Goal: Feedback & Contribution: Submit feedback/report problem

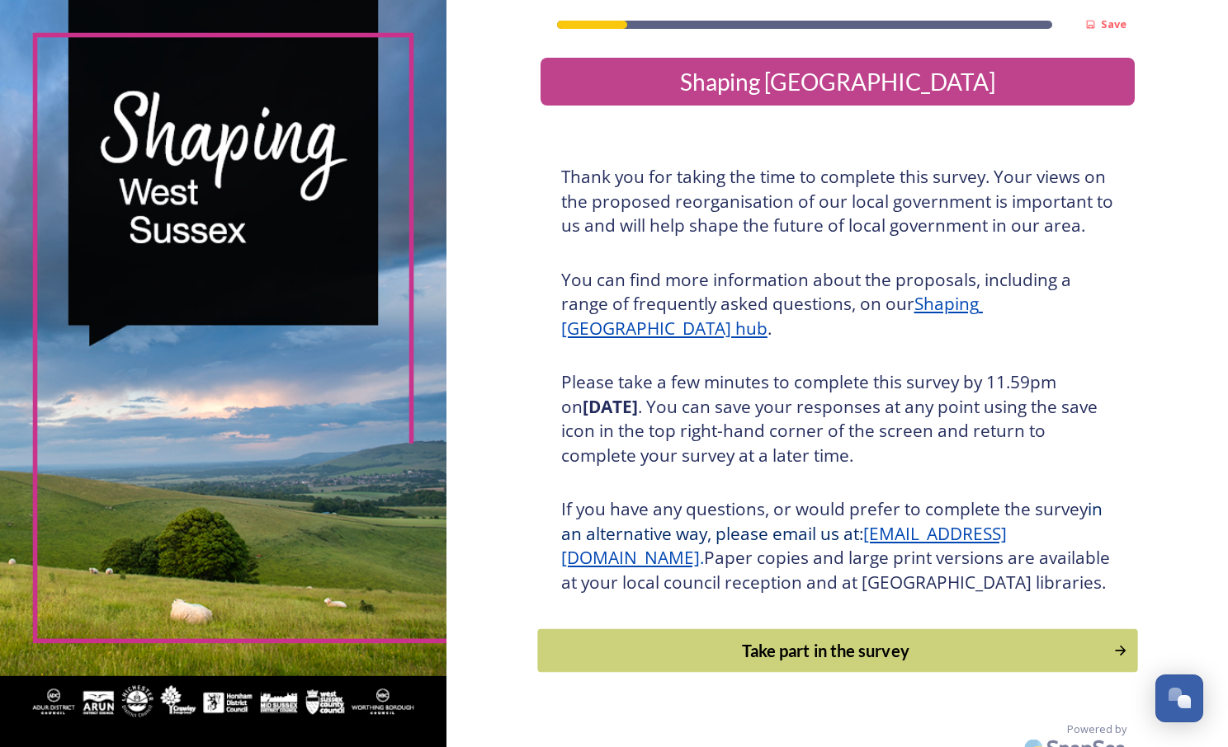
click at [679, 663] on div "Take part in the survey" at bounding box center [825, 651] width 558 height 25
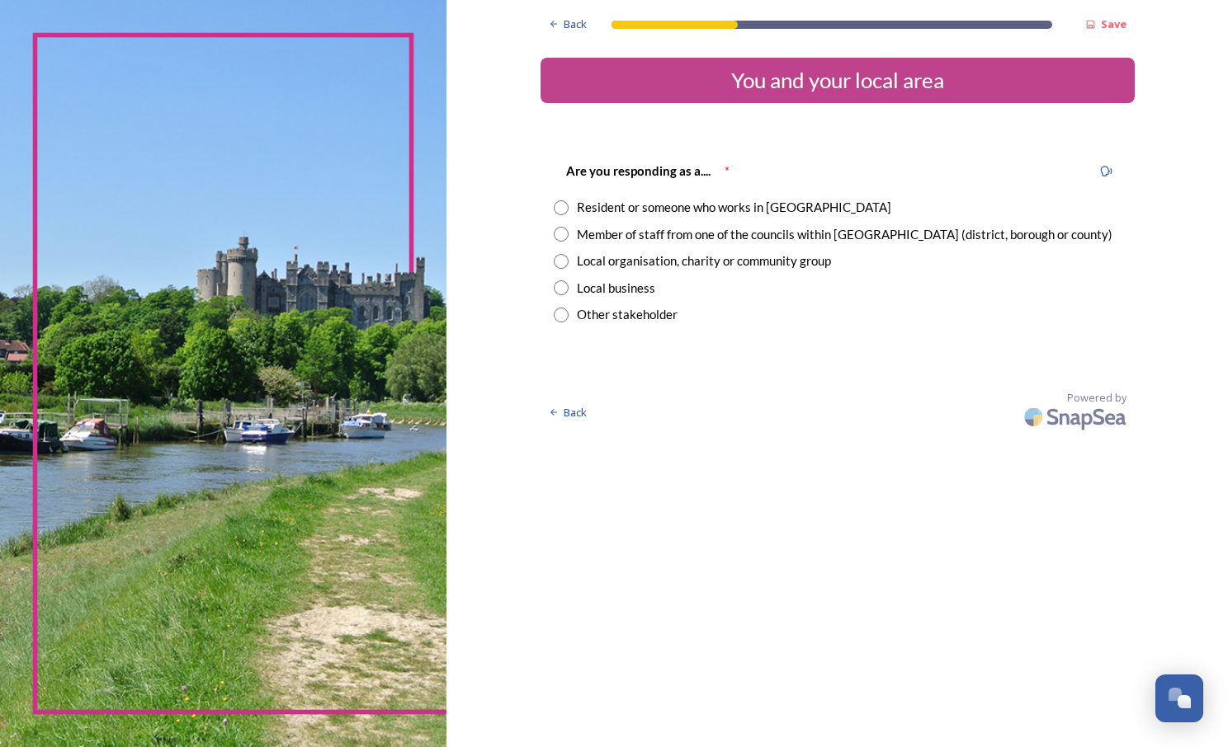
click at [623, 203] on div "Resident or someone who works in [GEOGRAPHIC_DATA]" at bounding box center [734, 207] width 314 height 19
radio input "true"
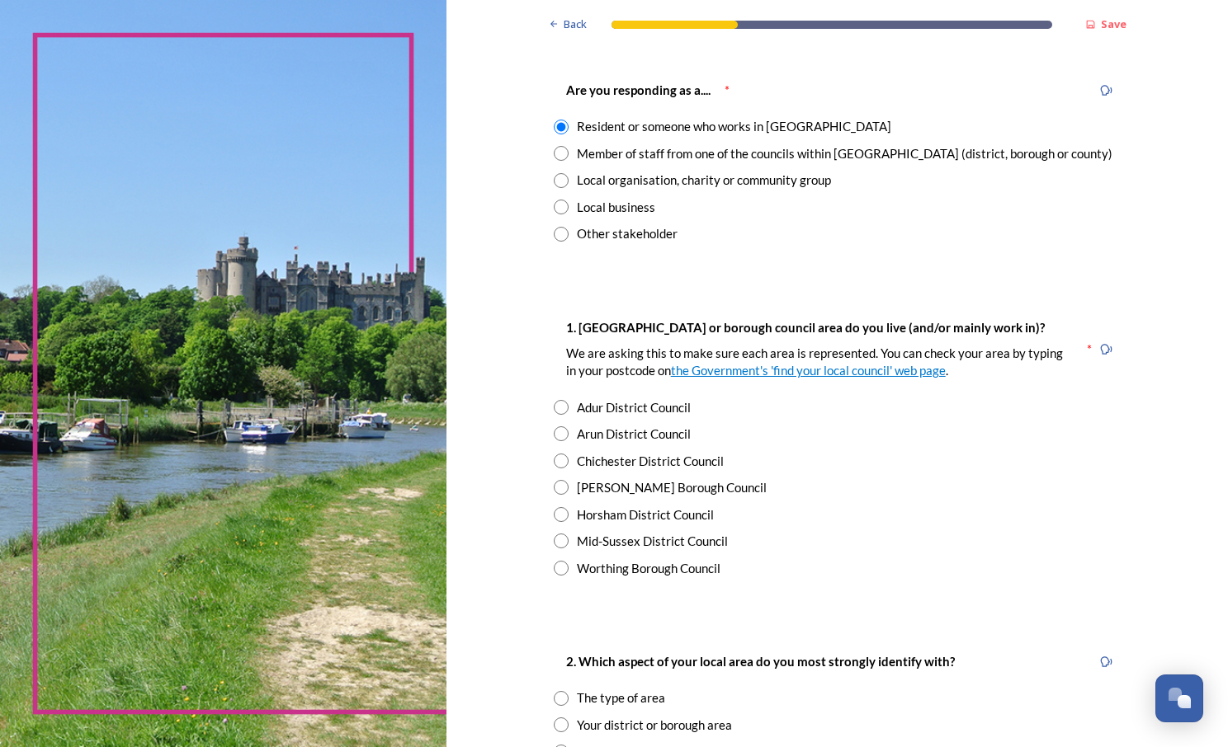
scroll to position [94, 0]
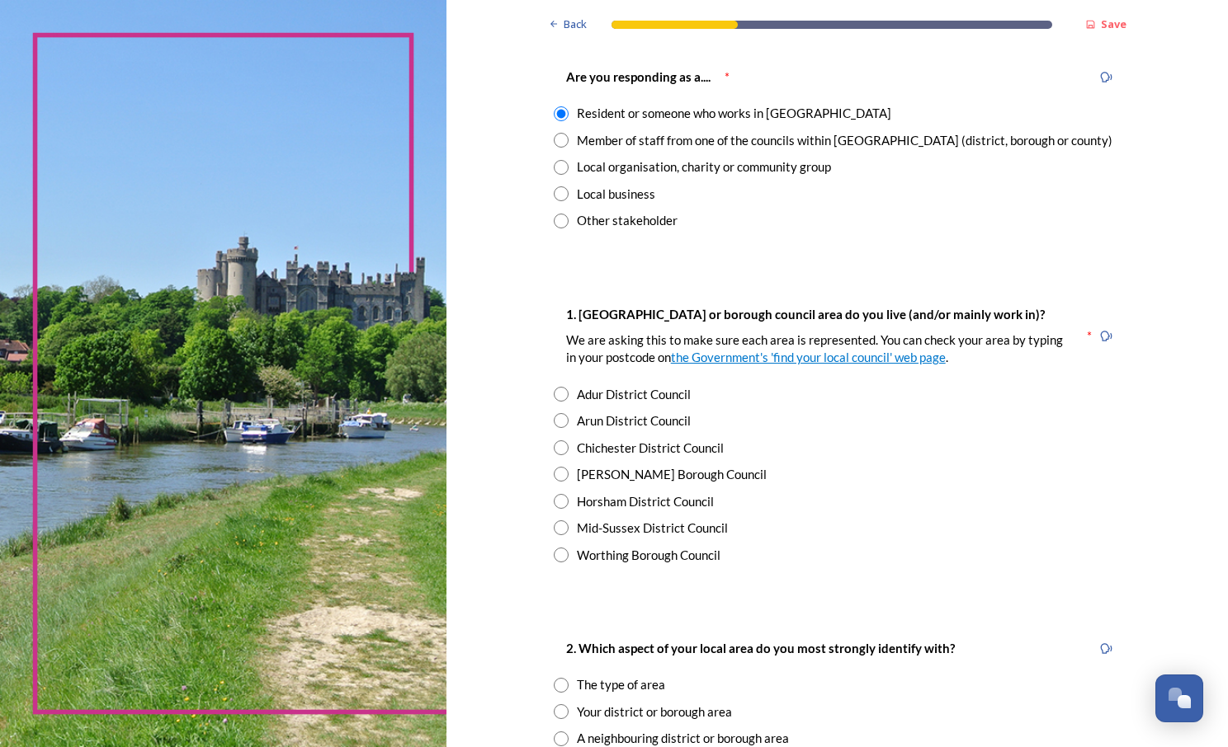
click at [649, 390] on div "Adur District Council" at bounding box center [634, 394] width 114 height 19
click at [629, 417] on div "Arun District Council" at bounding box center [634, 421] width 114 height 19
radio input "false"
radio input "true"
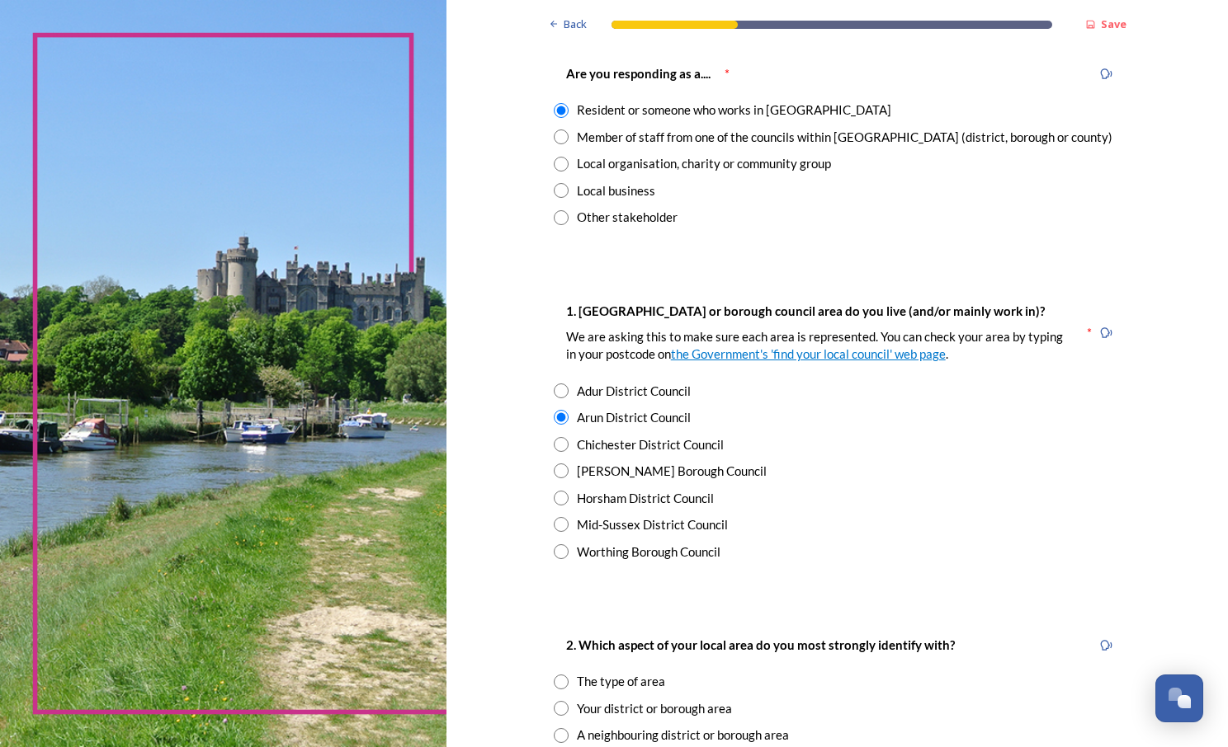
click at [173, 112] on img at bounding box center [223, 373] width 446 height 747
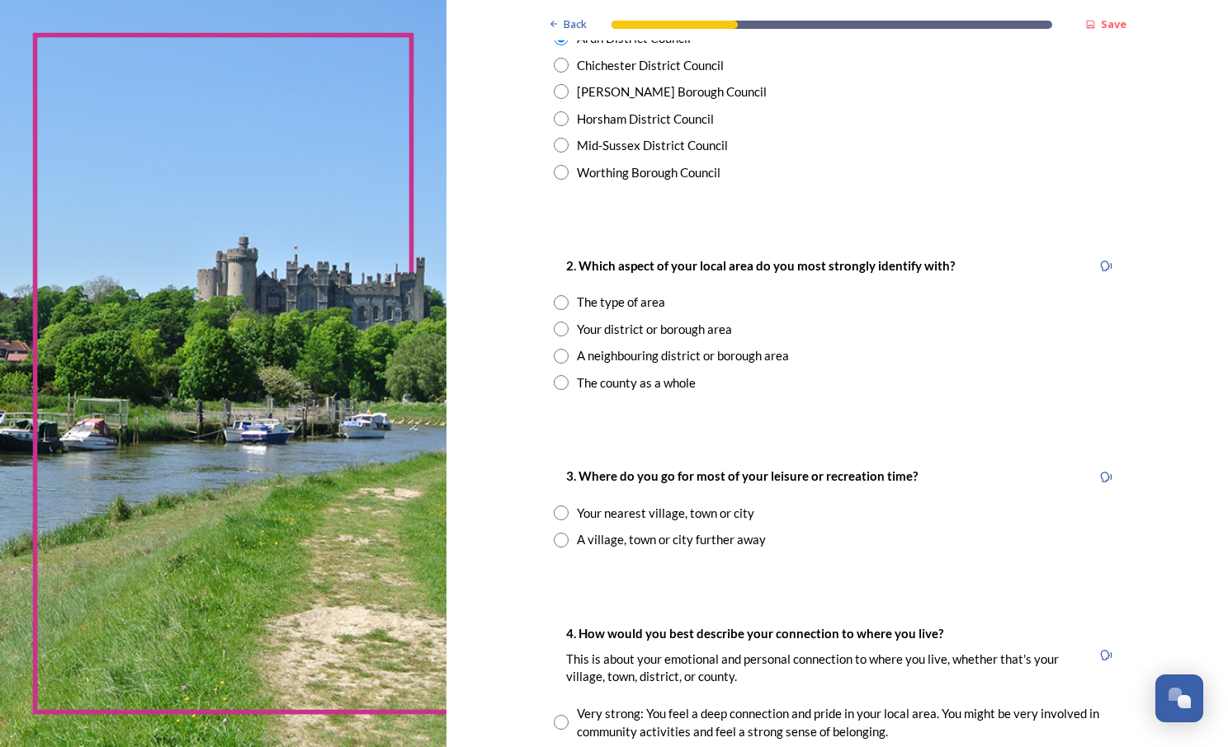
scroll to position [478, 0]
click at [672, 381] on div "The county as a whole" at bounding box center [636, 382] width 119 height 19
radio input "true"
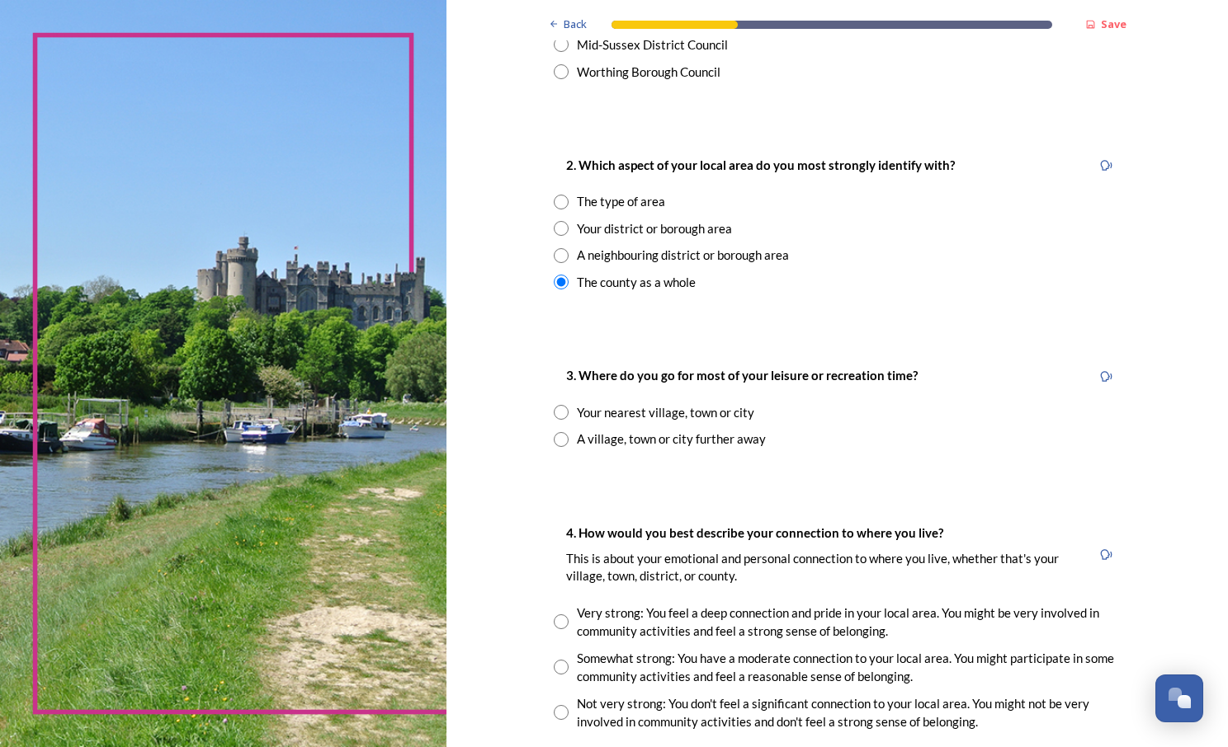
scroll to position [579, 0]
click at [644, 408] on div "Your nearest village, town or city" at bounding box center [665, 411] width 177 height 19
radio input "true"
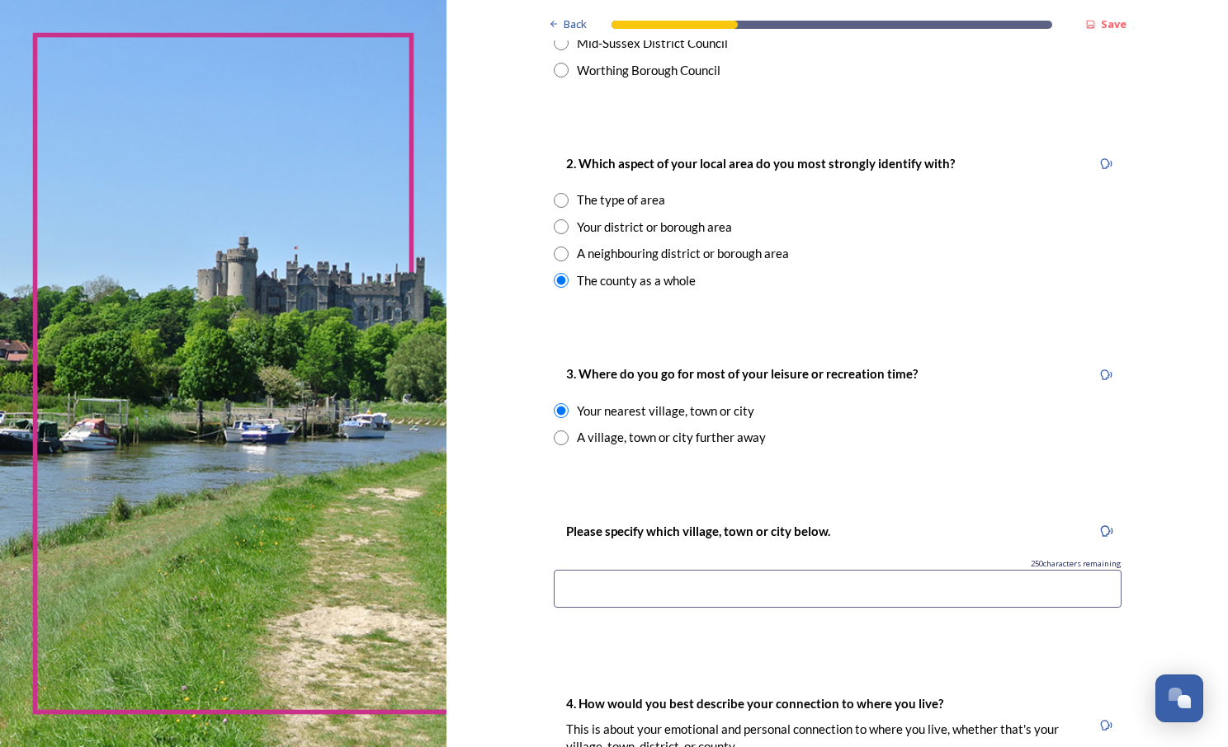
click at [648, 571] on input at bounding box center [838, 589] width 568 height 38
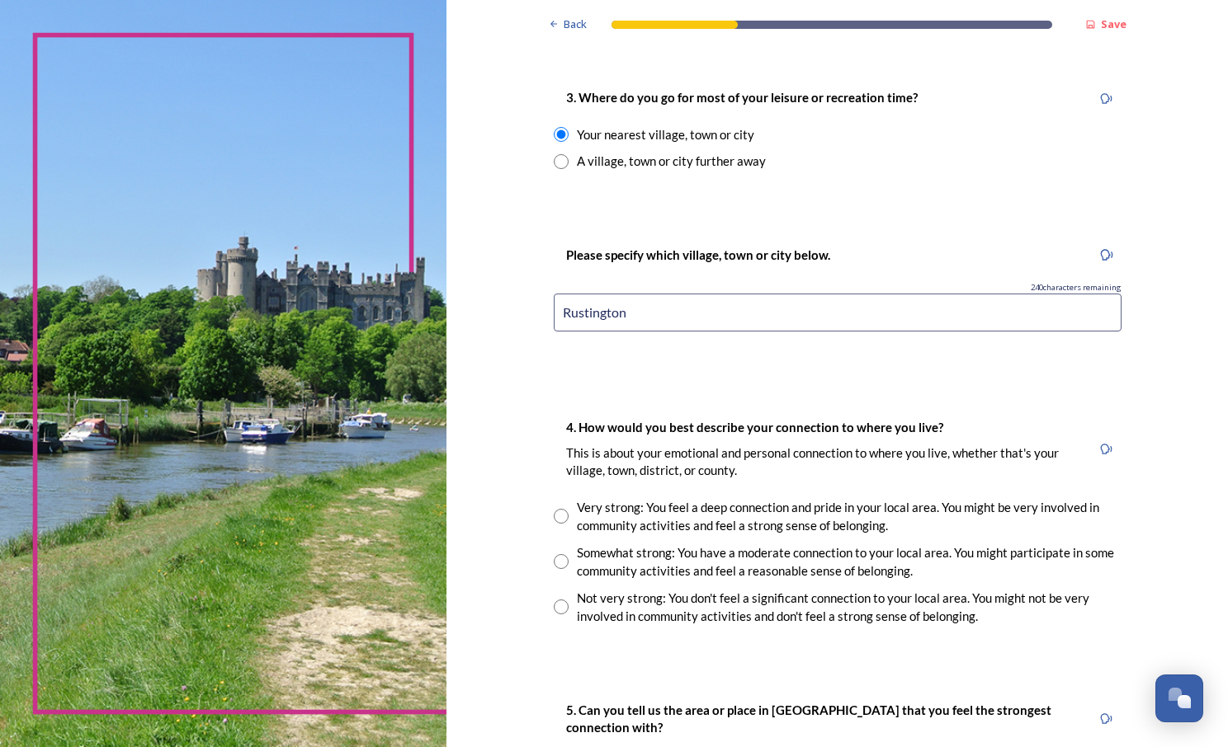
scroll to position [856, 0]
type input "Rustington"
click at [659, 554] on div "Somewhat strong: You have a moderate connection to your local area. You might p…" at bounding box center [849, 561] width 544 height 37
radio input "true"
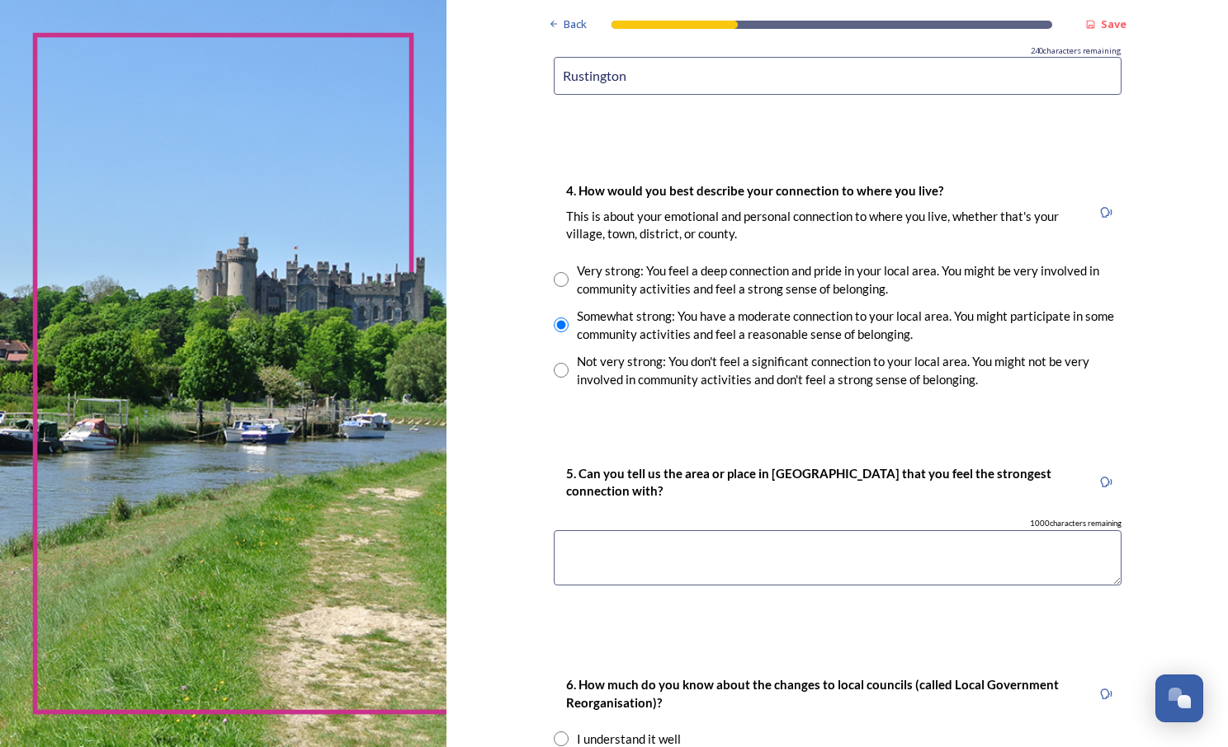
scroll to position [1093, 0]
click at [659, 554] on textarea at bounding box center [838, 557] width 568 height 55
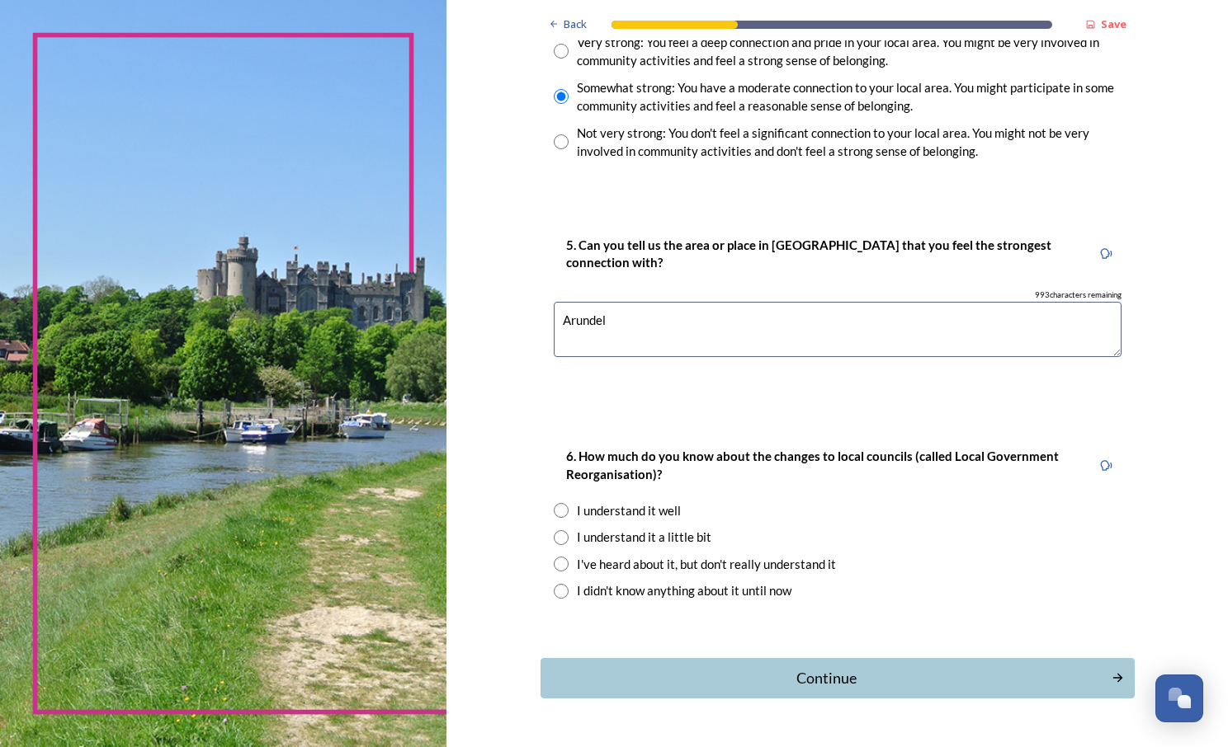
scroll to position [1322, 0]
type textarea "Arundel"
click at [640, 554] on div "I've heard about it, but don't really understand it" at bounding box center [706, 563] width 259 height 19
radio input "true"
click at [657, 681] on div "Continue" at bounding box center [825, 678] width 559 height 22
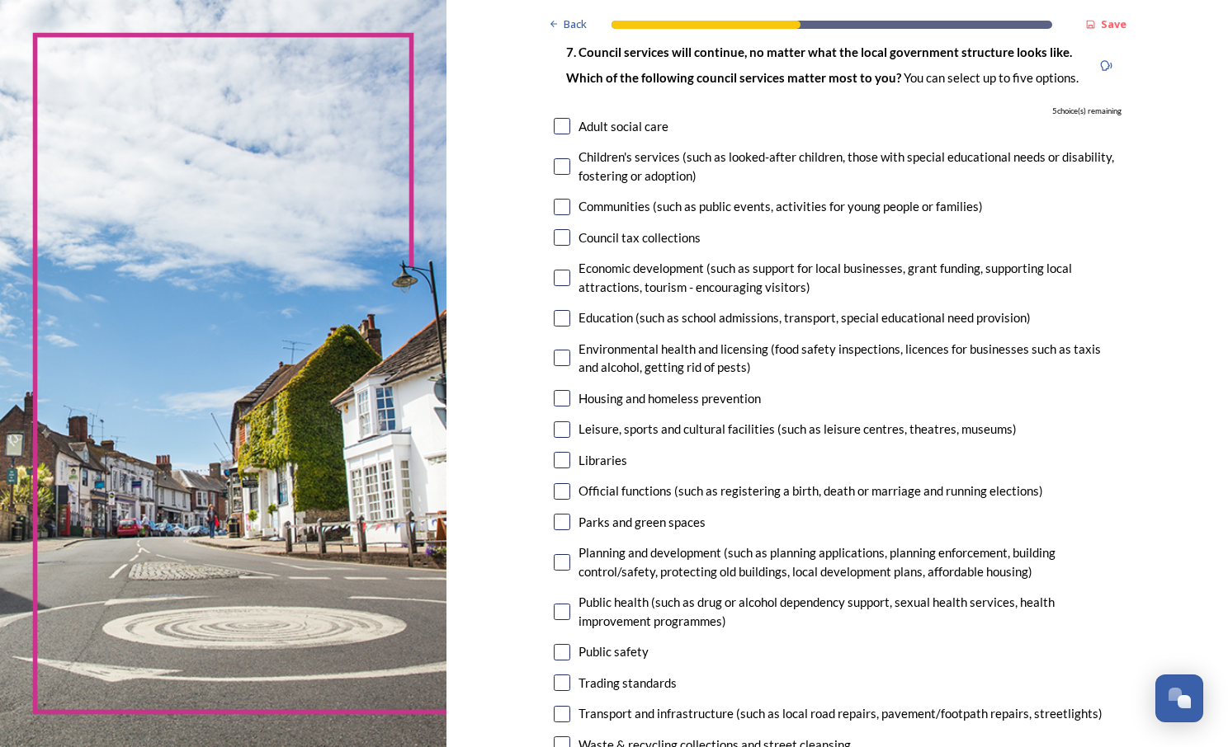
scroll to position [119, 0]
click at [607, 127] on div "Adult social care" at bounding box center [623, 126] width 90 height 19
checkbox input "true"
click at [556, 163] on input "checkbox" at bounding box center [562, 166] width 16 height 16
checkbox input "true"
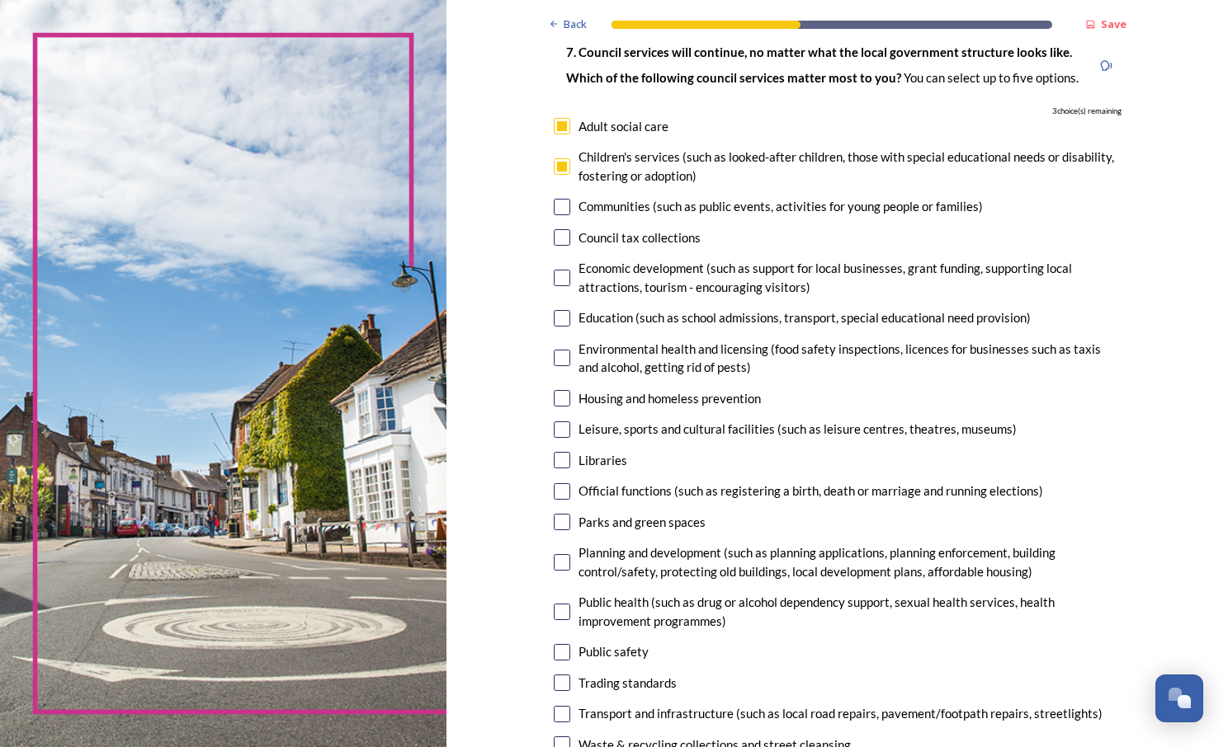
click at [556, 205] on input "checkbox" at bounding box center [562, 207] width 16 height 16
checkbox input "true"
